Goal: Task Accomplishment & Management: Complete application form

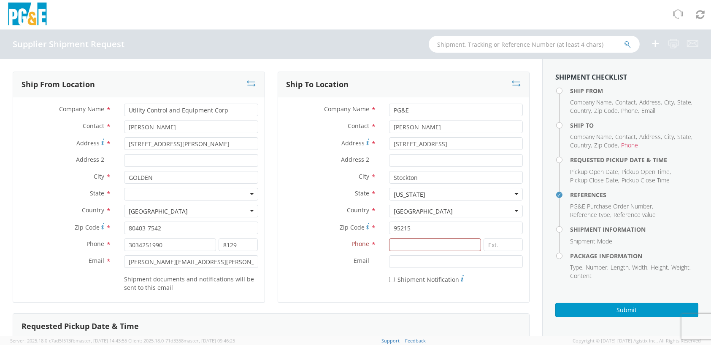
click at [258, 53] on div "Supplier Shipment Request" at bounding box center [355, 45] width 711 height 30
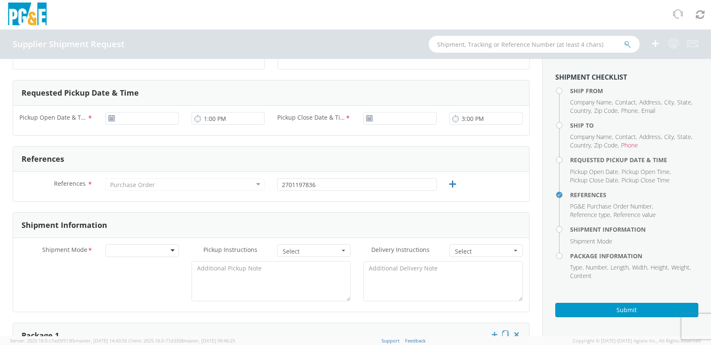
scroll to position [253, 0]
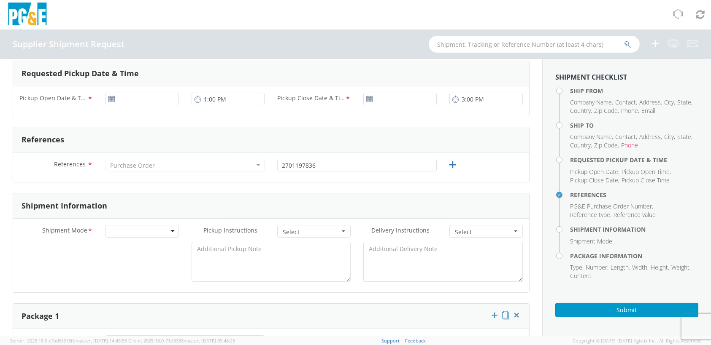
click at [139, 162] on div "Purchase Order" at bounding box center [132, 166] width 45 height 8
click at [140, 164] on div "Purchase Order" at bounding box center [132, 166] width 45 height 8
click at [231, 185] on form "Ship From Location Company Name * Utility Control and Equipment Corp Contact * …" at bounding box center [271, 267] width 517 height 896
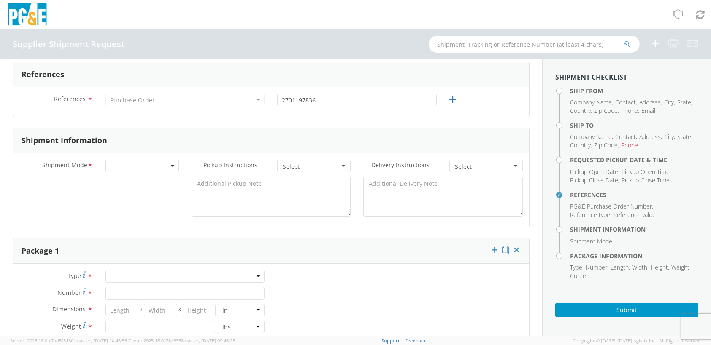
scroll to position [337, 0]
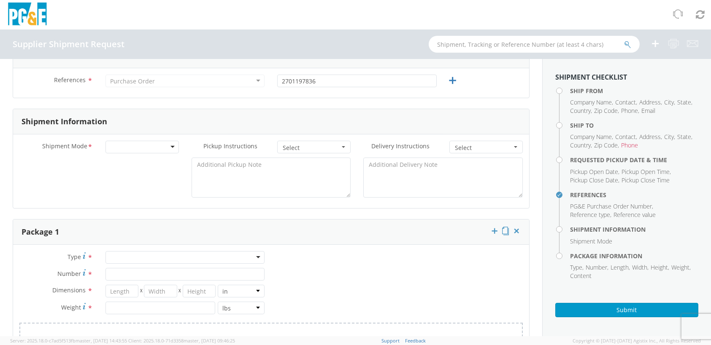
click at [162, 143] on div at bounding box center [141, 147] width 73 height 13
click at [299, 147] on span "Select" at bounding box center [311, 148] width 57 height 8
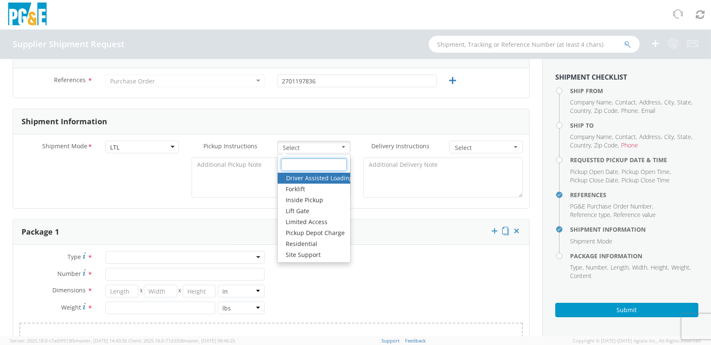
click at [334, 163] on input "text" at bounding box center [314, 165] width 66 height 13
click at [371, 205] on div "Shipment Mode * LTL LTL LTL Small Package TL Pickup Instructions * Select Drive…" at bounding box center [271, 172] width 516 height 74
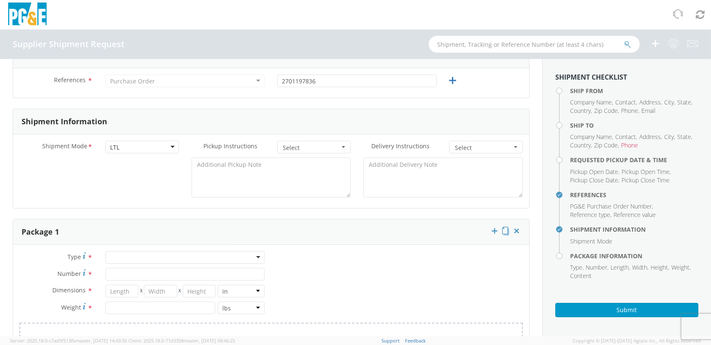
click at [471, 150] on span "Select" at bounding box center [483, 148] width 57 height 8
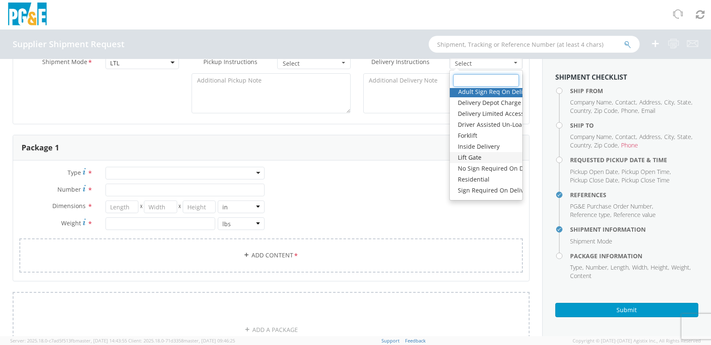
scroll to position [0, 0]
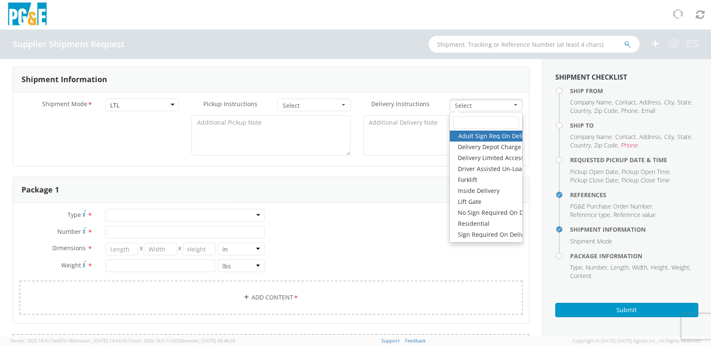
click at [366, 261] on div "Type * Bulk Bundle(s) Cardboard Box(es) Carton(s) Crate(s) Drum(s) (Fiberboard)…" at bounding box center [271, 267] width 516 height 116
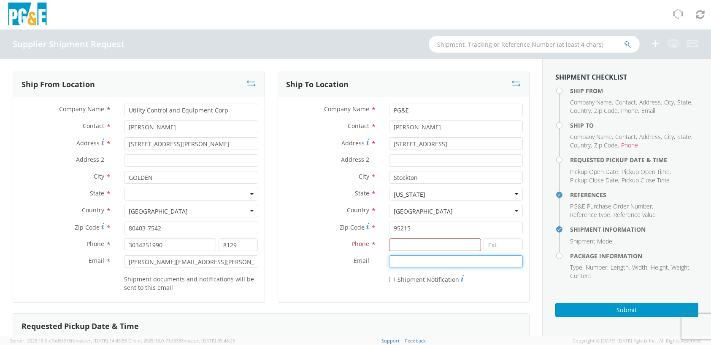
click at [423, 262] on input "Email *" at bounding box center [456, 262] width 134 height 13
click at [423, 244] on input at bounding box center [435, 245] width 92 height 13
click at [503, 243] on input at bounding box center [502, 245] width 39 height 13
click at [314, 276] on div "* Shipment Notification" at bounding box center [403, 278] width 251 height 12
